Goal: Register for event/course

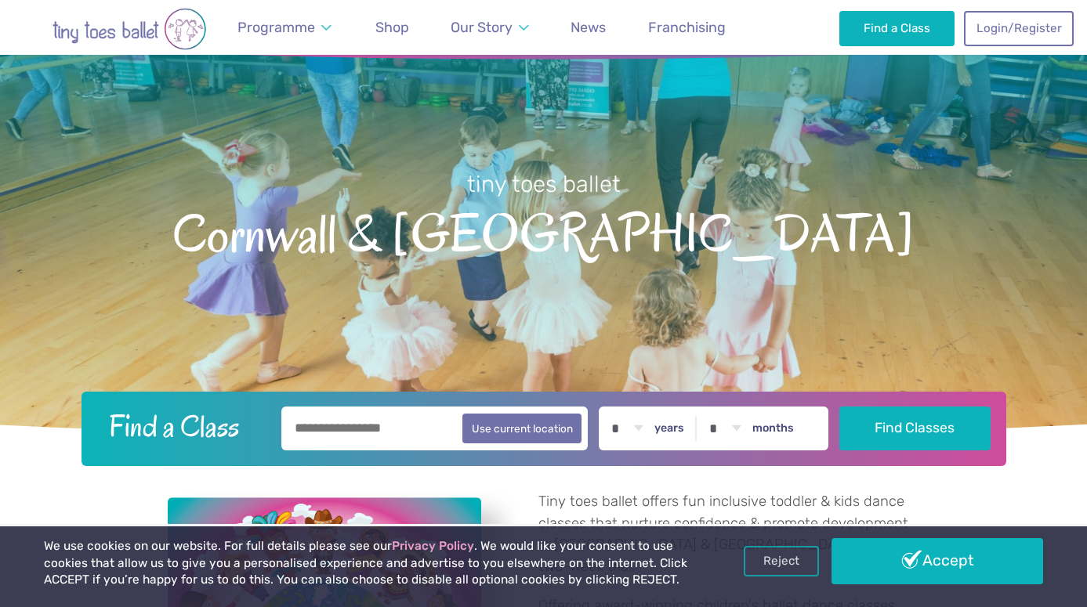
scroll to position [147, 0]
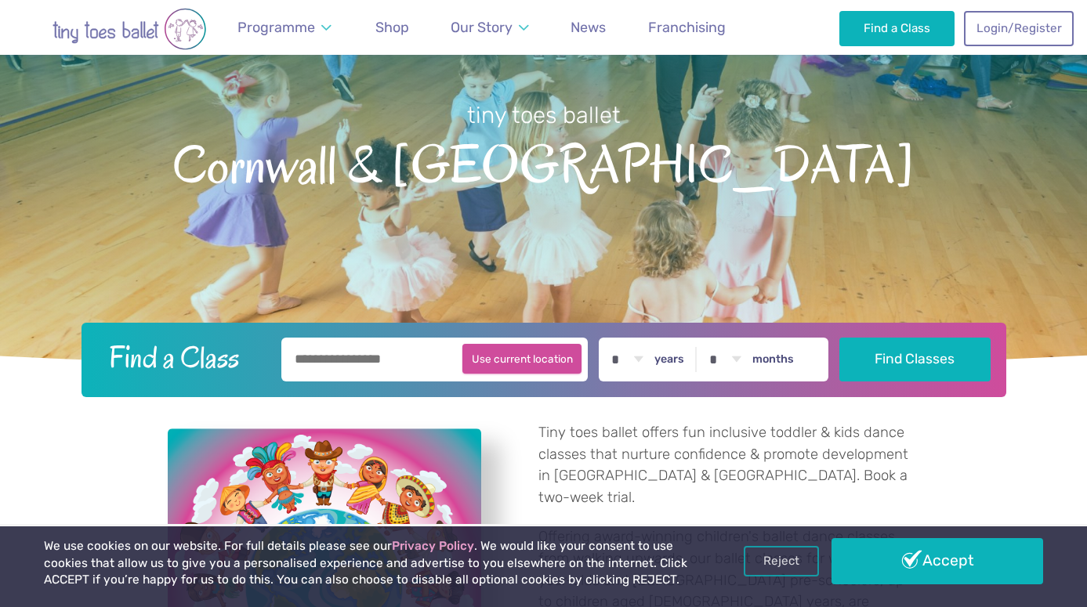
click at [537, 361] on button "Use current location" at bounding box center [522, 359] width 120 height 30
type input "**********"
select select "*"
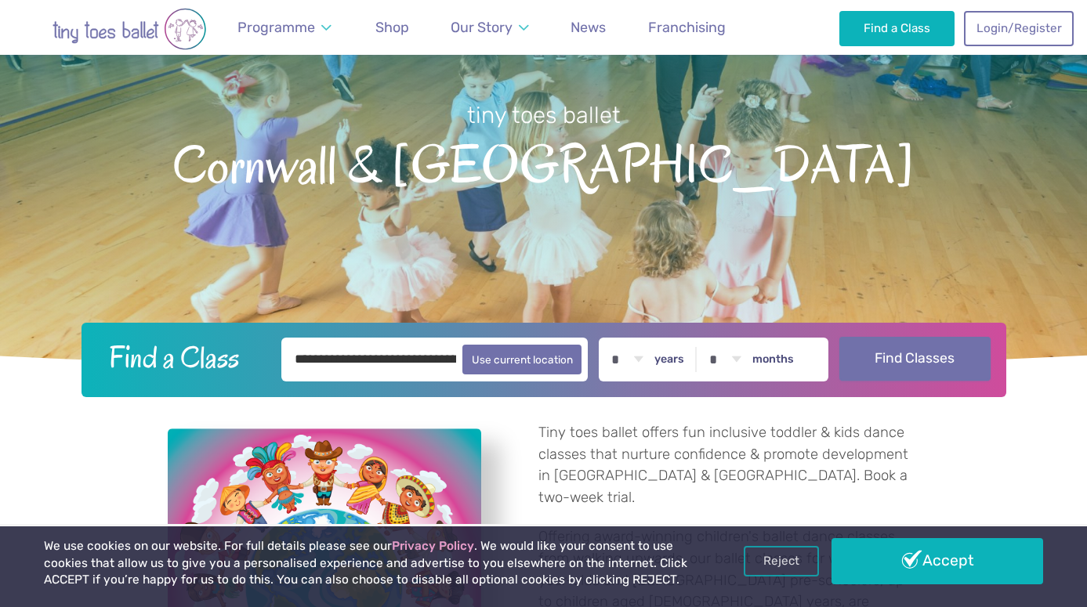
click at [901, 356] on button "Find Classes" at bounding box center [914, 359] width 151 height 44
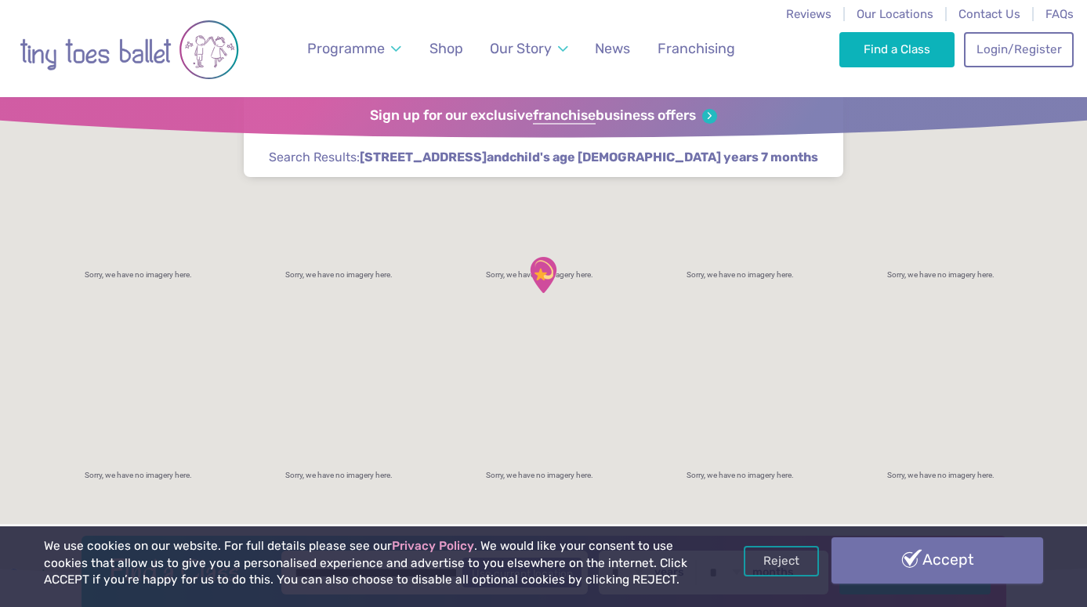
click at [940, 549] on link "Accept" at bounding box center [937, 560] width 212 height 45
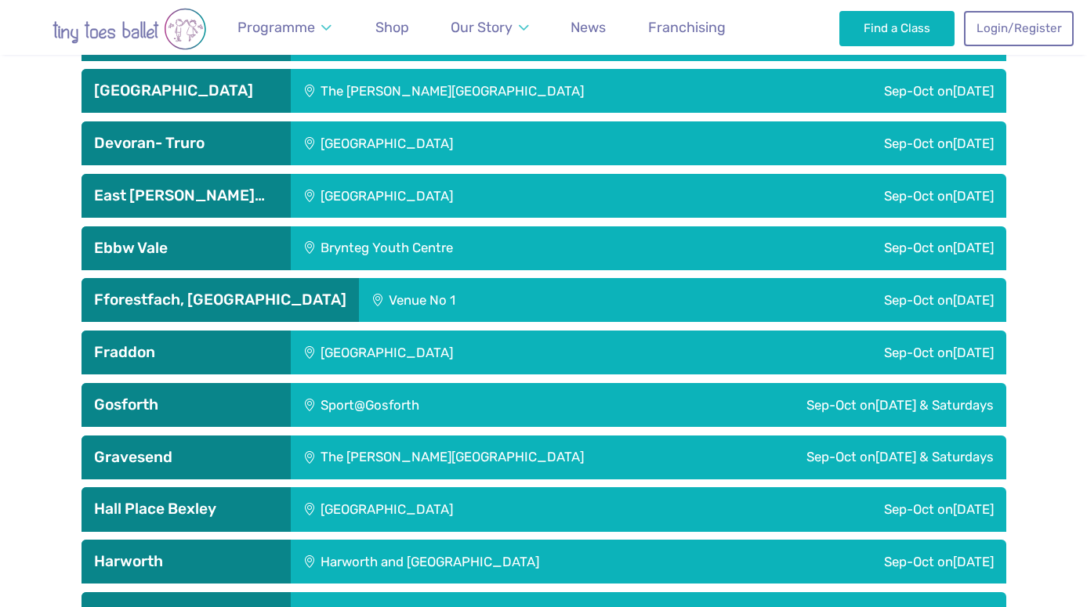
scroll to position [1805, 0]
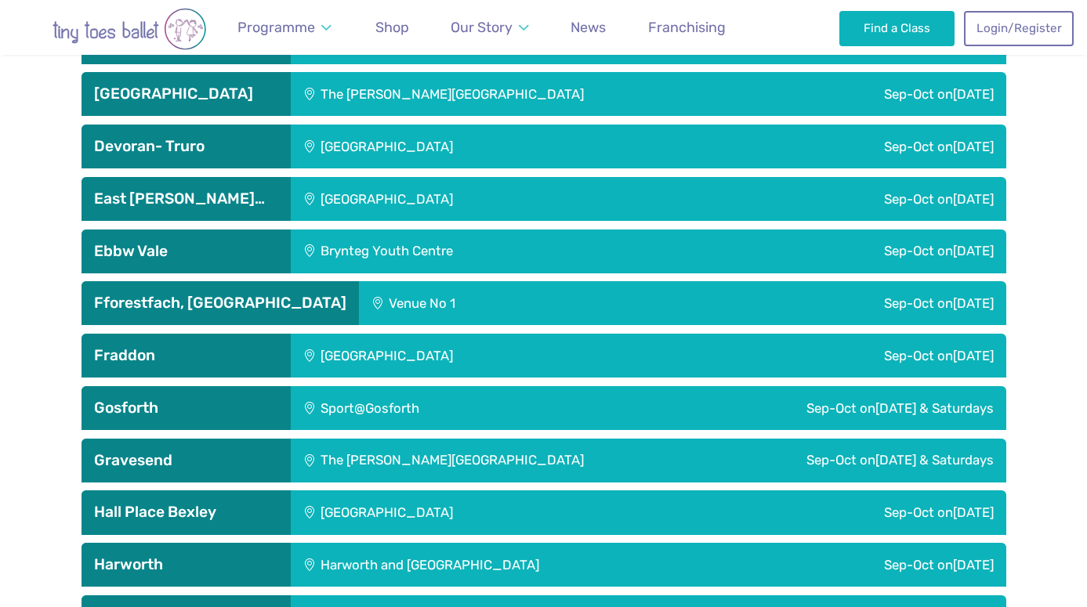
click at [387, 125] on div "[GEOGRAPHIC_DATA]" at bounding box center [493, 147] width 404 height 44
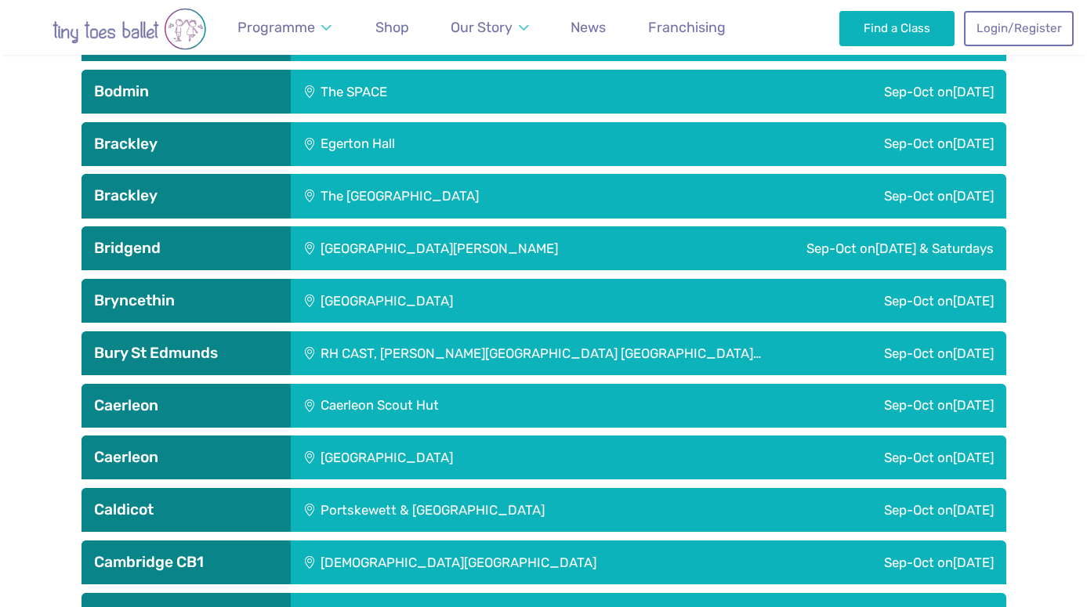
scroll to position [0, 0]
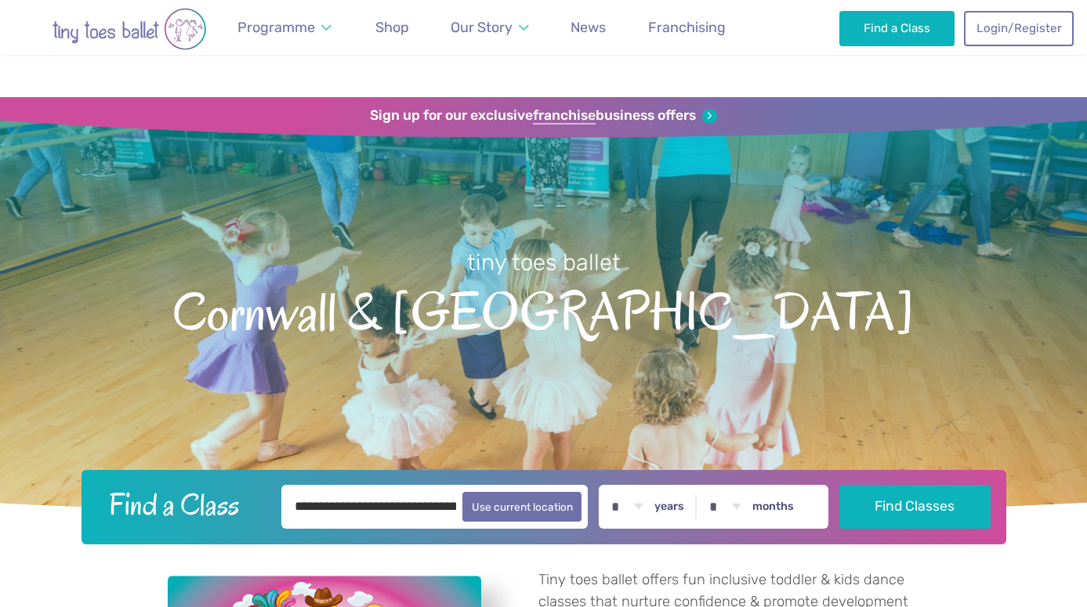
select select "*"
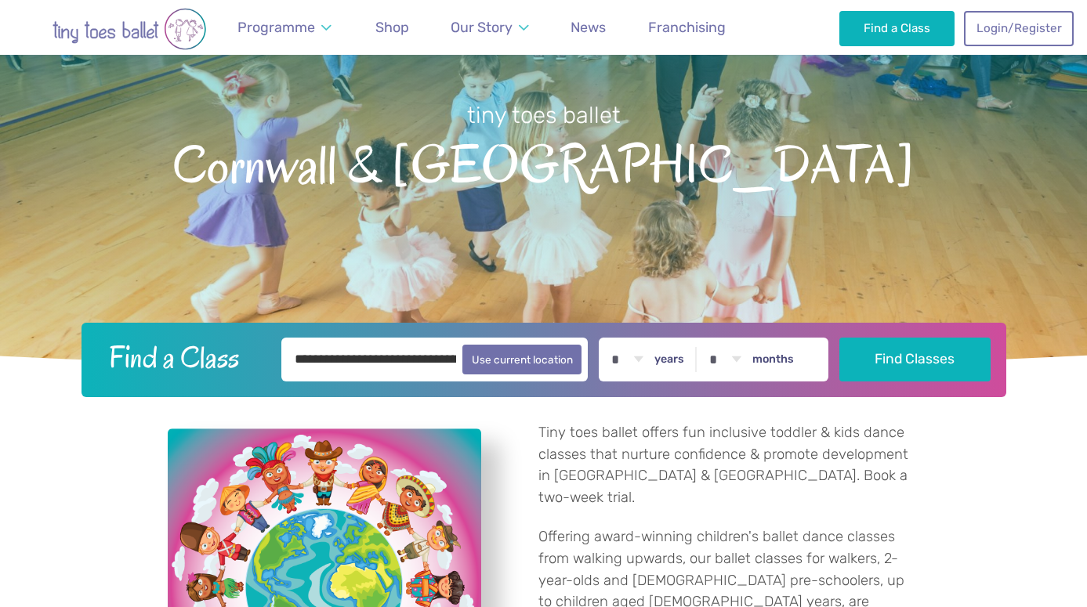
scroll to position [147, 0]
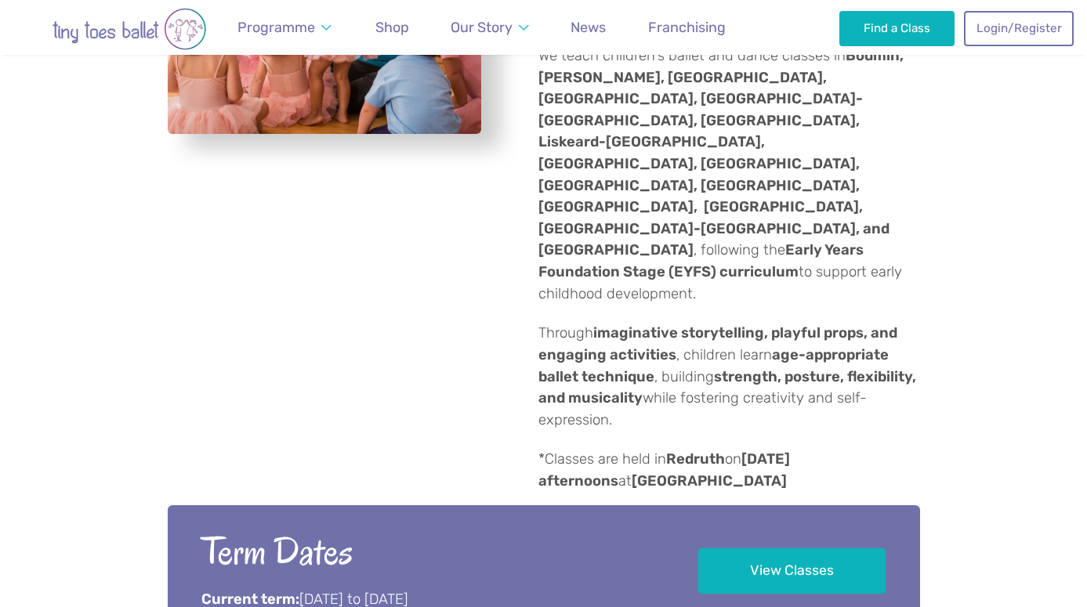
scroll to position [758, 0]
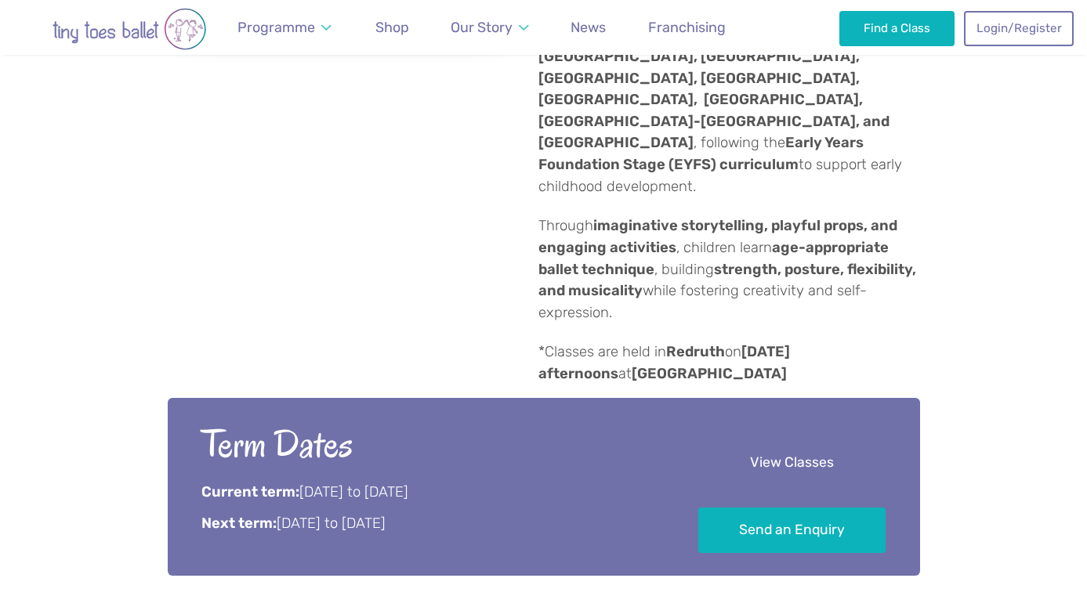
click at [799, 440] on link "View Classes" at bounding box center [791, 463] width 187 height 46
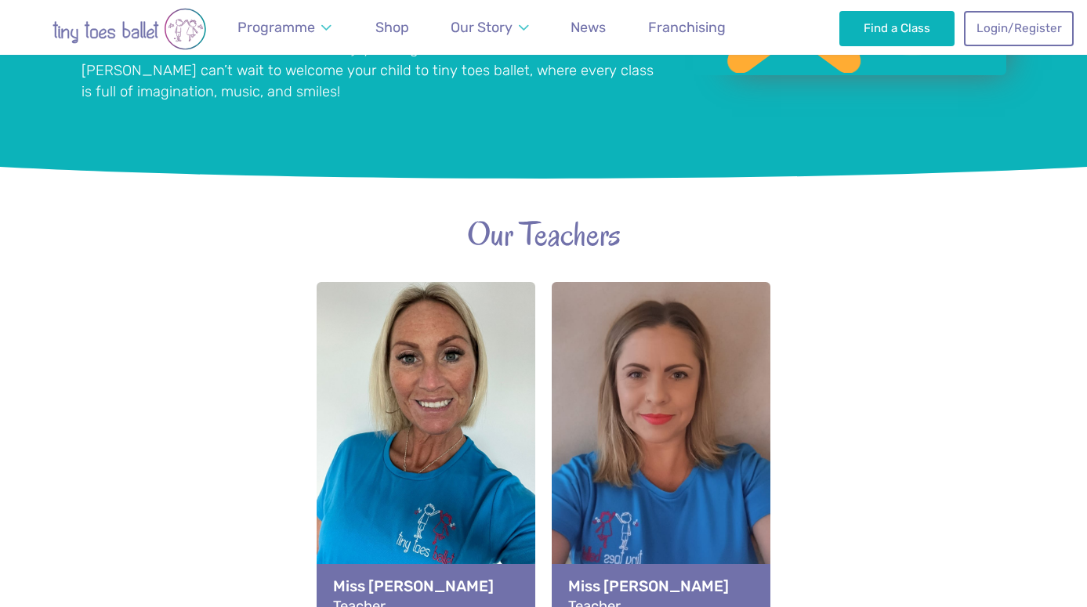
scroll to position [687, 0]
